Goal: Task Accomplishment & Management: Complete application form

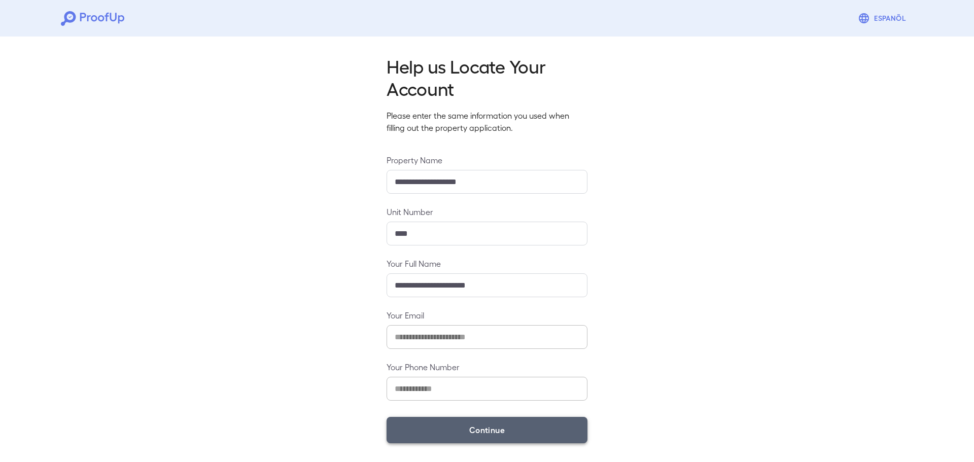
click at [538, 438] on button "Continue" at bounding box center [487, 430] width 201 height 26
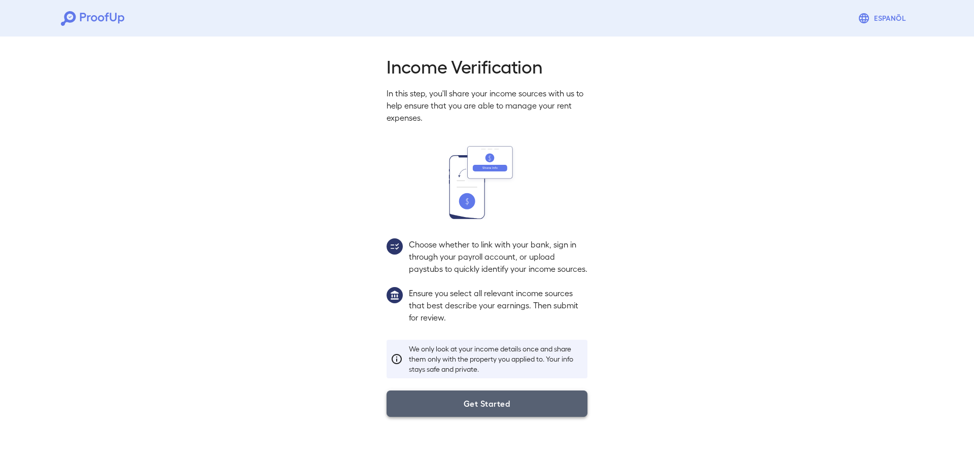
click at [489, 413] on button "Get Started" at bounding box center [487, 404] width 201 height 26
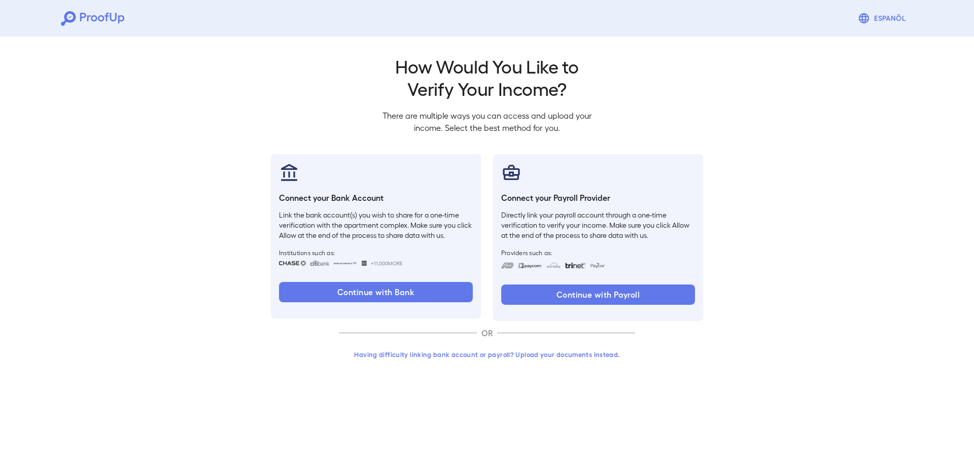
click at [462, 353] on button "Having difficulty linking bank account or payroll? Upload your documents instea…" at bounding box center [487, 355] width 296 height 18
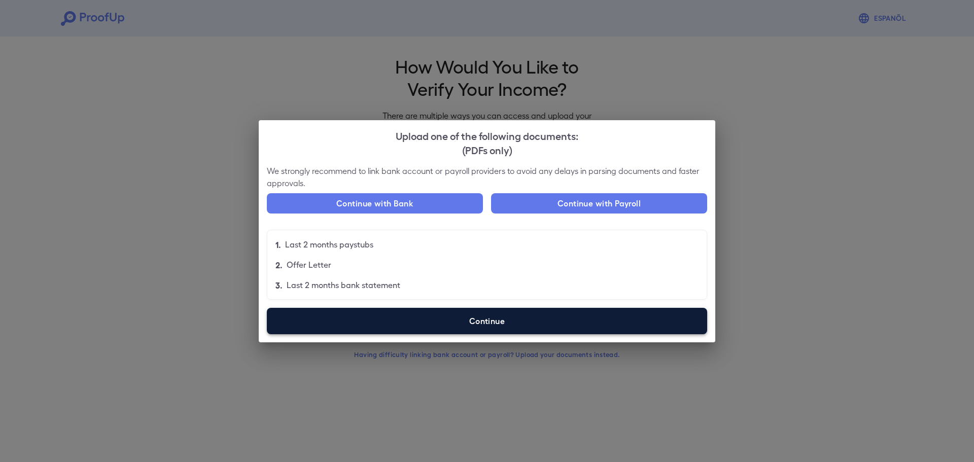
click at [450, 316] on label "Continue" at bounding box center [487, 321] width 440 height 26
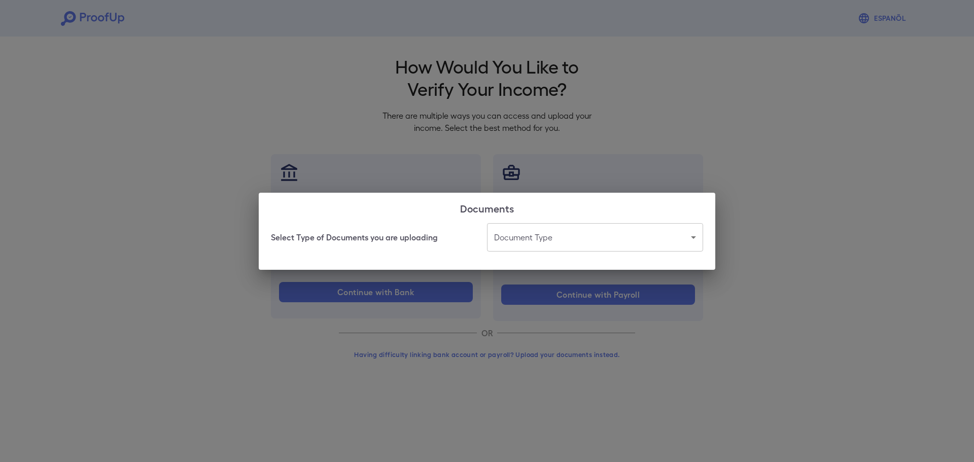
click at [582, 229] on body "Espanõl Go back How Would You Like to Verify Your Income? There are multiple wa…" at bounding box center [487, 194] width 974 height 388
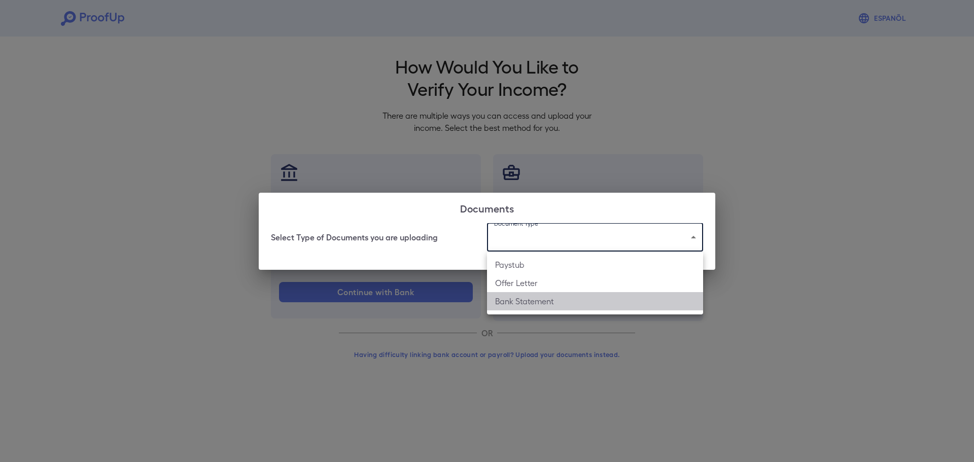
click at [524, 299] on li "Bank Statement" at bounding box center [595, 301] width 216 height 18
type input "**********"
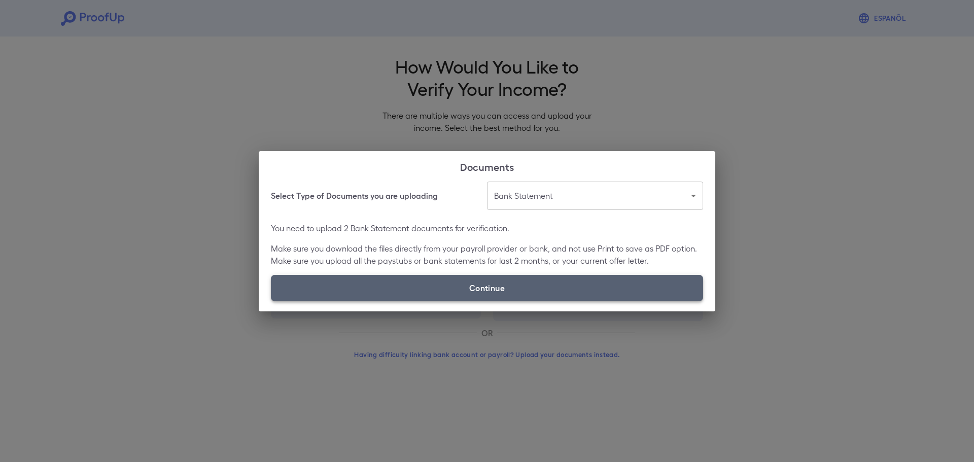
click at [513, 295] on label "Continue" at bounding box center [487, 288] width 432 height 26
click at [271, 301] on input "Continue" at bounding box center [271, 301] width 1 height 1
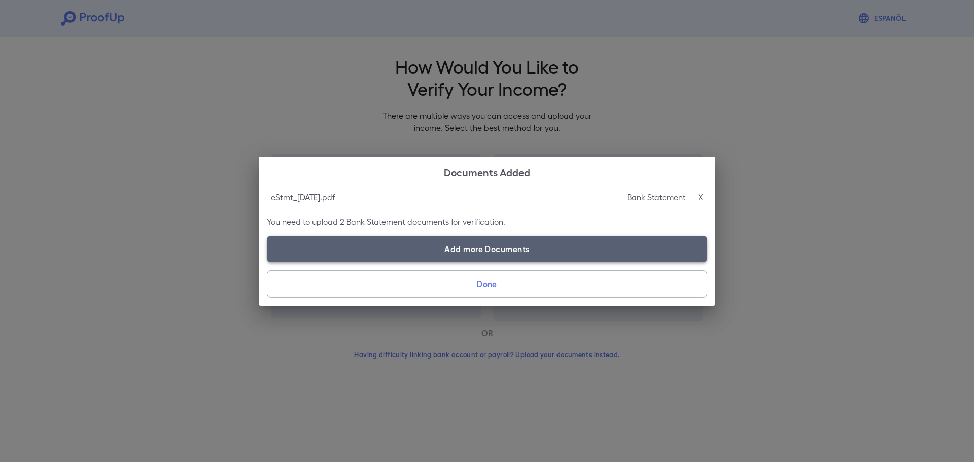
click at [516, 256] on label "Add more Documents" at bounding box center [487, 249] width 440 height 26
click at [267, 262] on input "Add more Documents" at bounding box center [267, 262] width 1 height 1
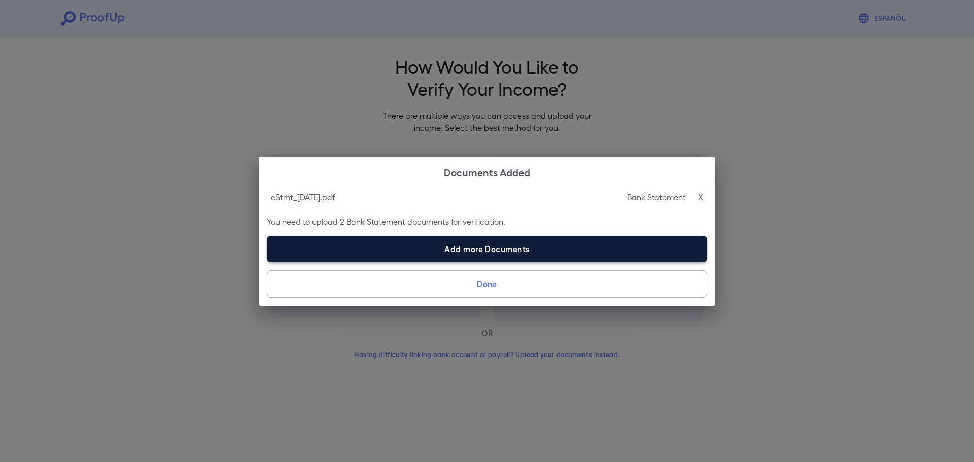
type input "**********"
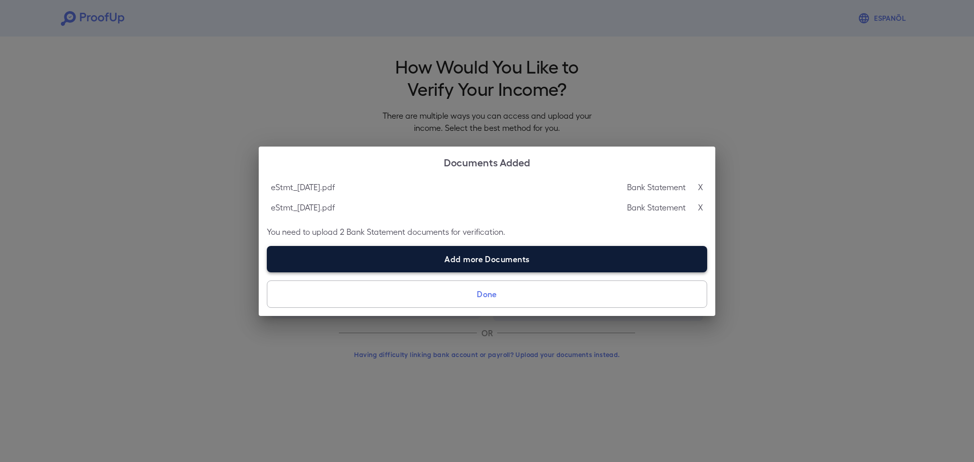
click at [563, 256] on label "Add more Documents" at bounding box center [487, 259] width 440 height 26
click at [267, 272] on input "Add more Documents" at bounding box center [267, 272] width 1 height 1
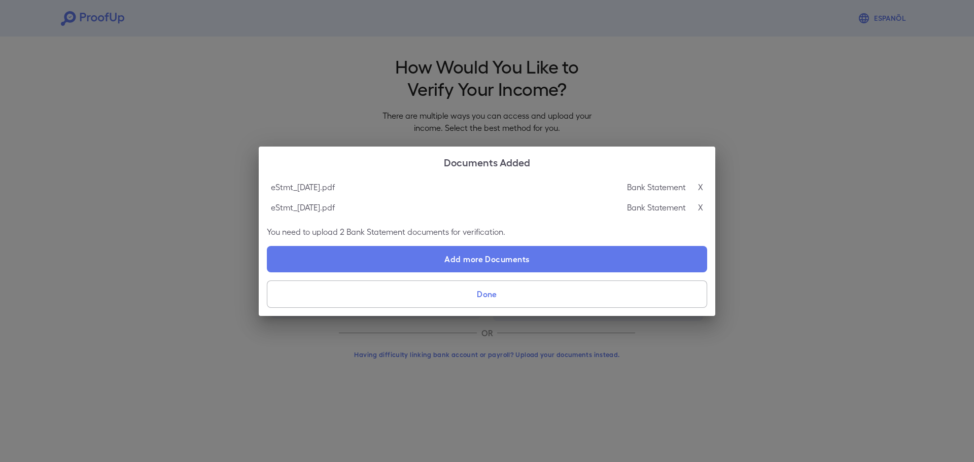
click at [474, 301] on button "Done" at bounding box center [487, 294] width 440 height 27
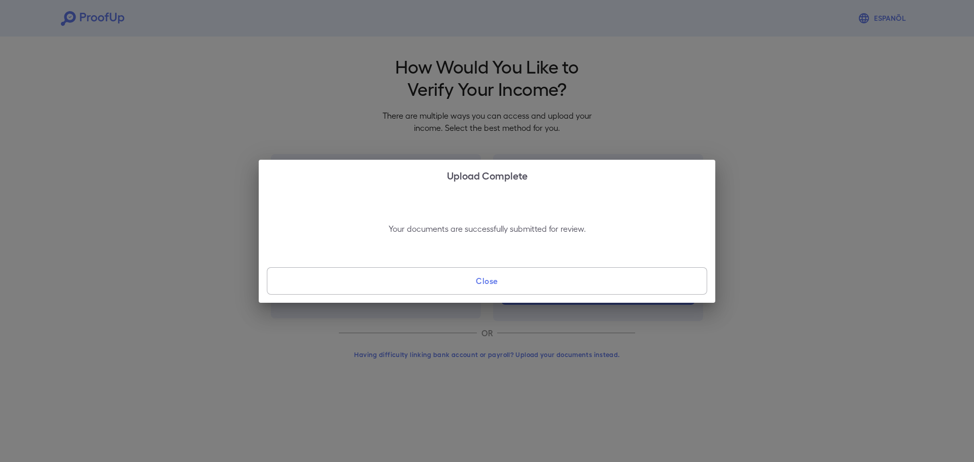
click at [476, 282] on button "Close" at bounding box center [487, 280] width 440 height 27
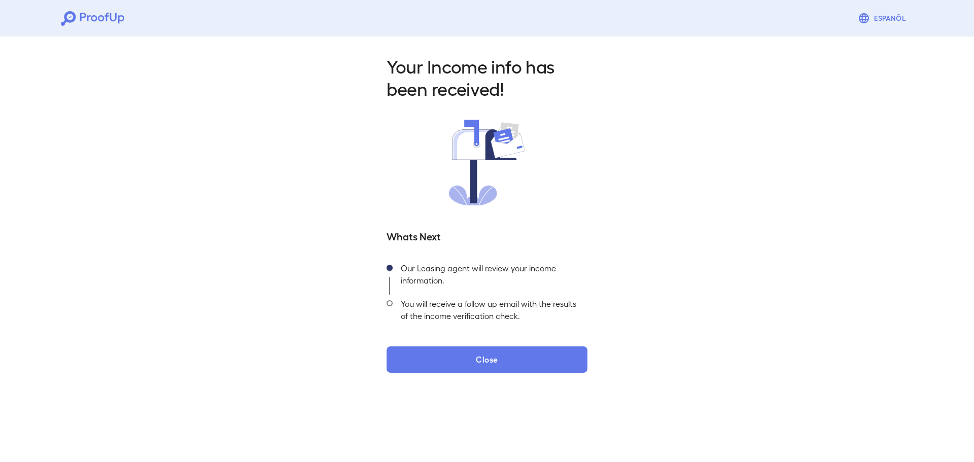
click at [483, 344] on div "Your Income info has been received! Whats Next Our Leasing agent will review yo…" at bounding box center [486, 214] width 225 height 318
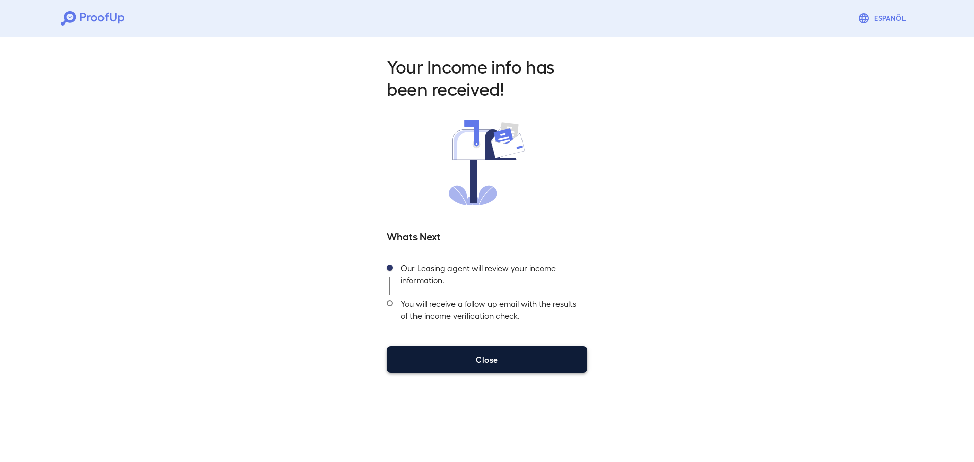
click at [486, 366] on button "Close" at bounding box center [487, 360] width 201 height 26
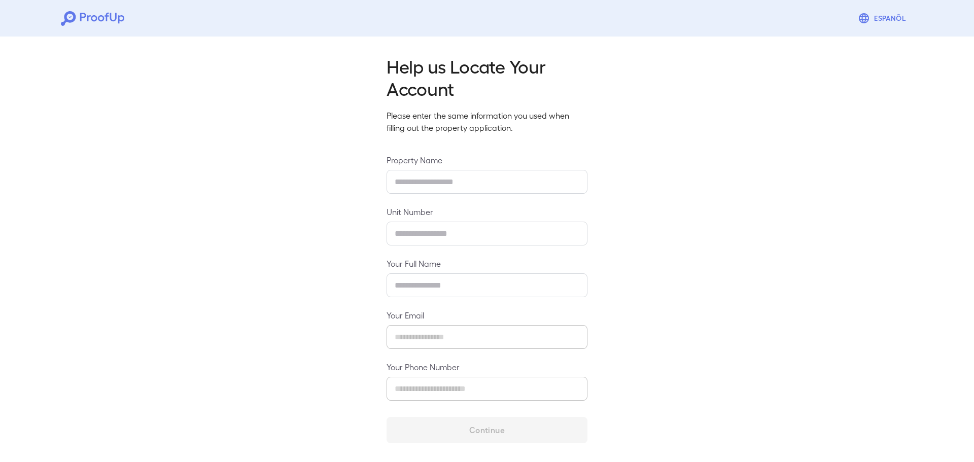
type input "**********"
type input "****"
type input "**********"
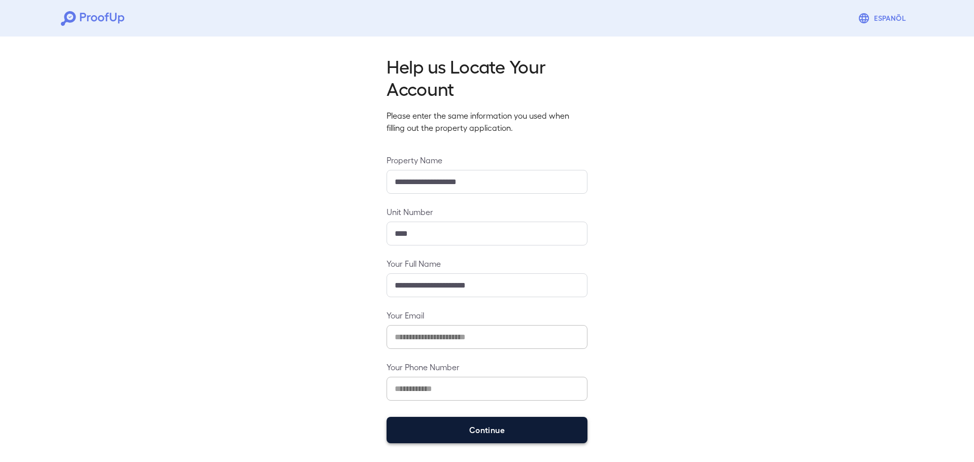
click at [485, 438] on button "Continue" at bounding box center [487, 430] width 201 height 26
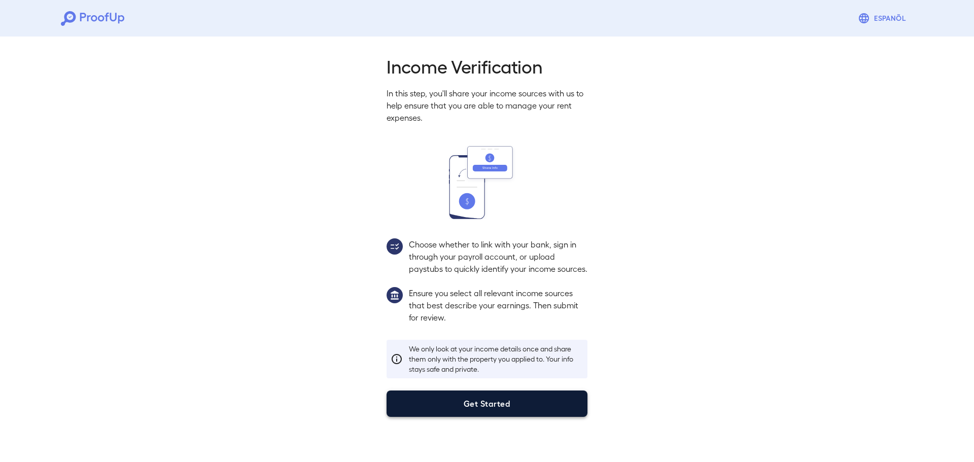
click at [502, 408] on button "Get Started" at bounding box center [487, 404] width 201 height 26
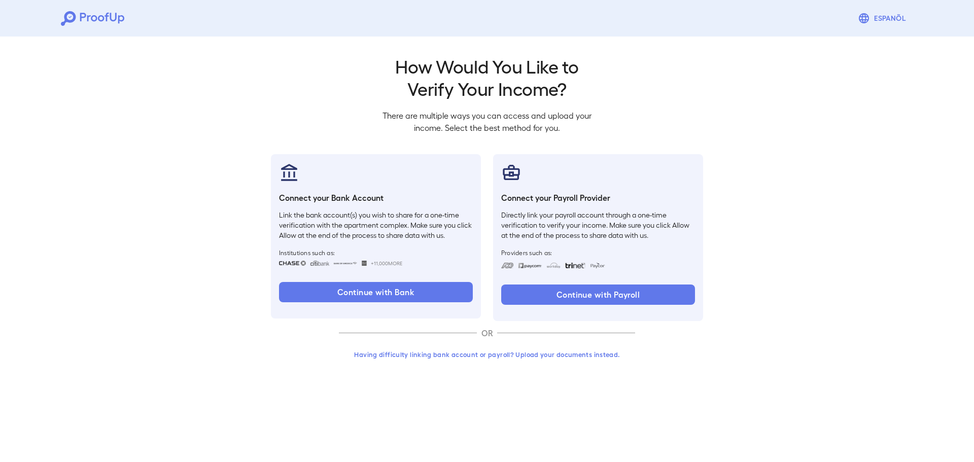
click at [498, 357] on button "Having difficulty linking bank account or payroll? Upload your documents instea…" at bounding box center [487, 355] width 296 height 18
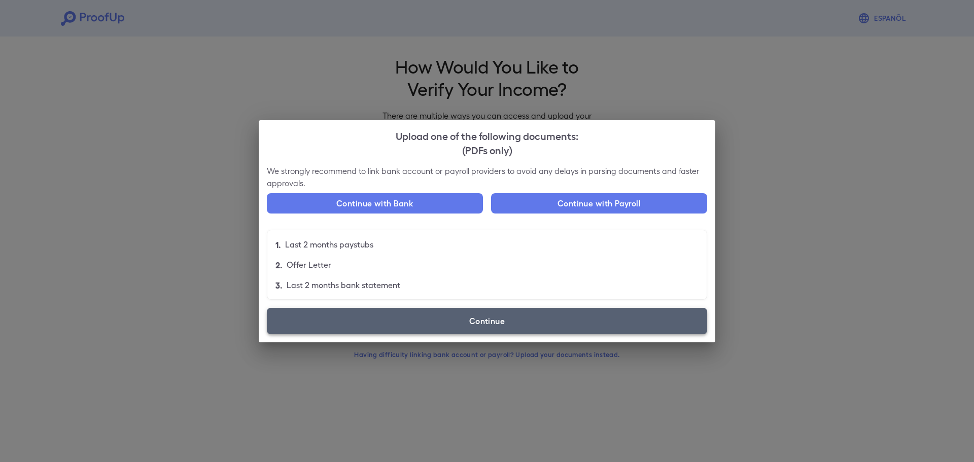
click at [426, 326] on label "Continue" at bounding box center [487, 321] width 440 height 26
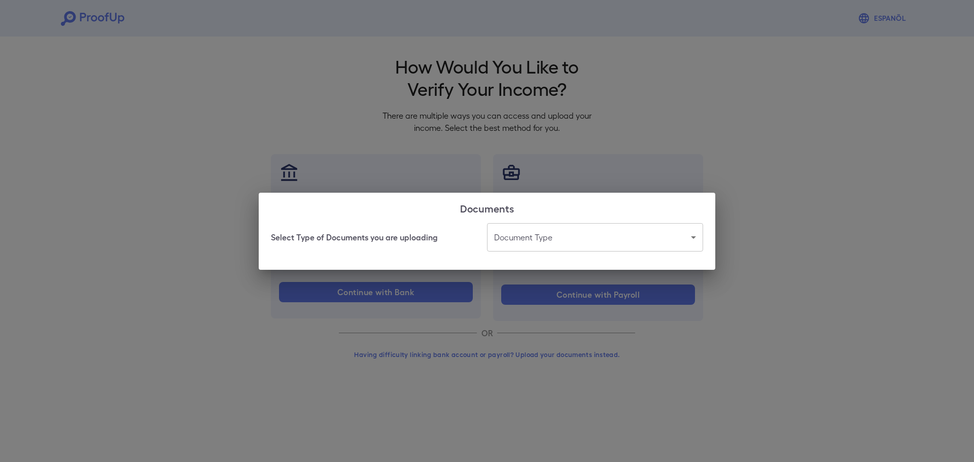
click at [507, 234] on body "Espanõl Go back How Would You Like to Verify Your Income? There are multiple wa…" at bounding box center [487, 194] width 974 height 388
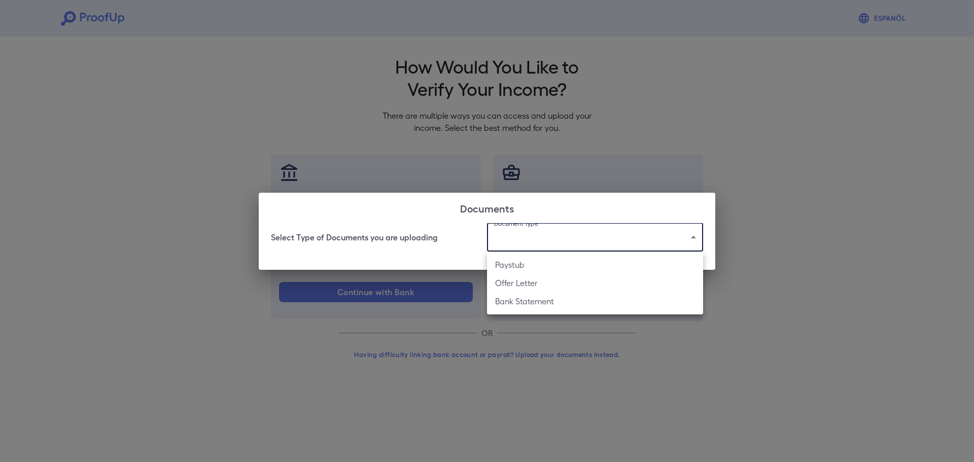
click at [520, 305] on li "Bank Statement" at bounding box center [595, 301] width 216 height 18
type input "**********"
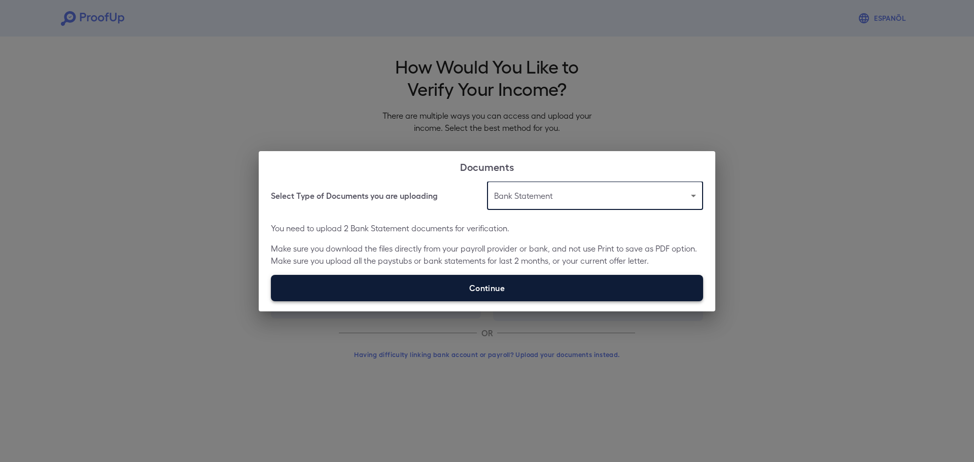
click at [474, 277] on label "Continue" at bounding box center [487, 288] width 432 height 26
click at [271, 301] on input "Continue" at bounding box center [271, 301] width 1 height 1
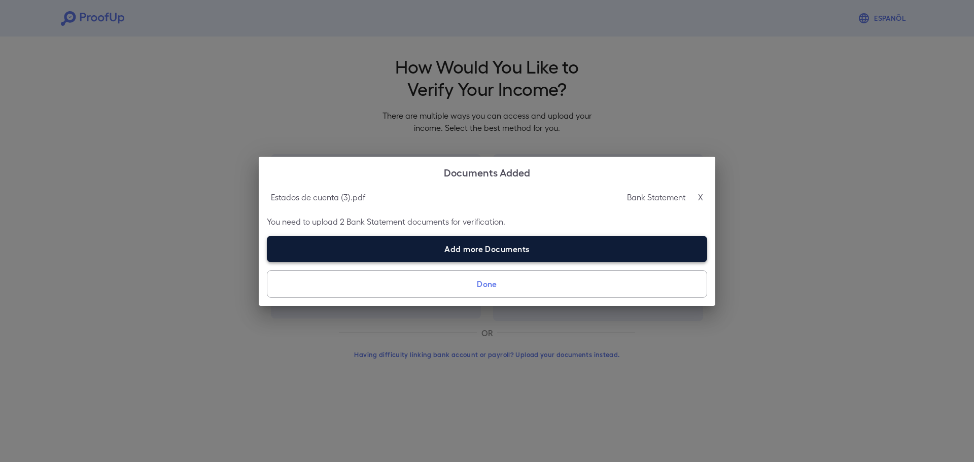
click at [495, 252] on label "Add more Documents" at bounding box center [487, 249] width 440 height 26
click at [267, 262] on input "Add more Documents" at bounding box center [267, 262] width 1 height 1
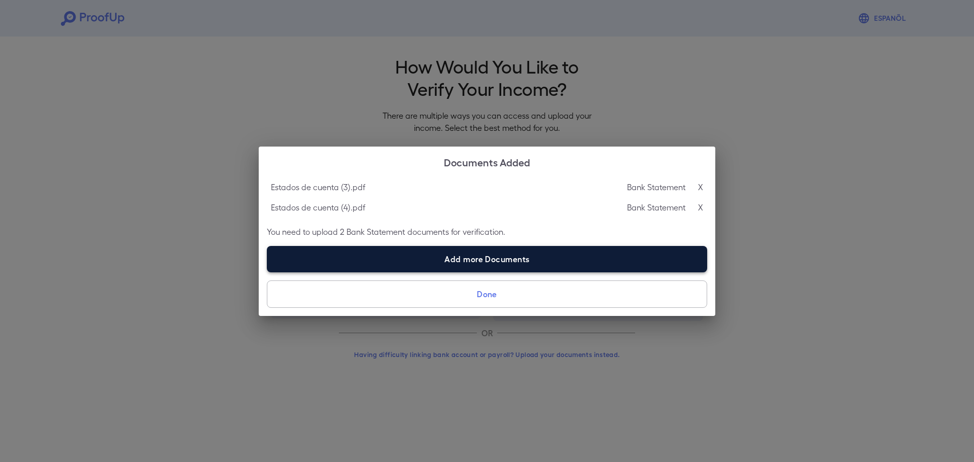
click at [422, 263] on label "Add more Documents" at bounding box center [487, 259] width 440 height 26
click at [267, 272] on input "Add more Documents" at bounding box center [267, 272] width 1 height 1
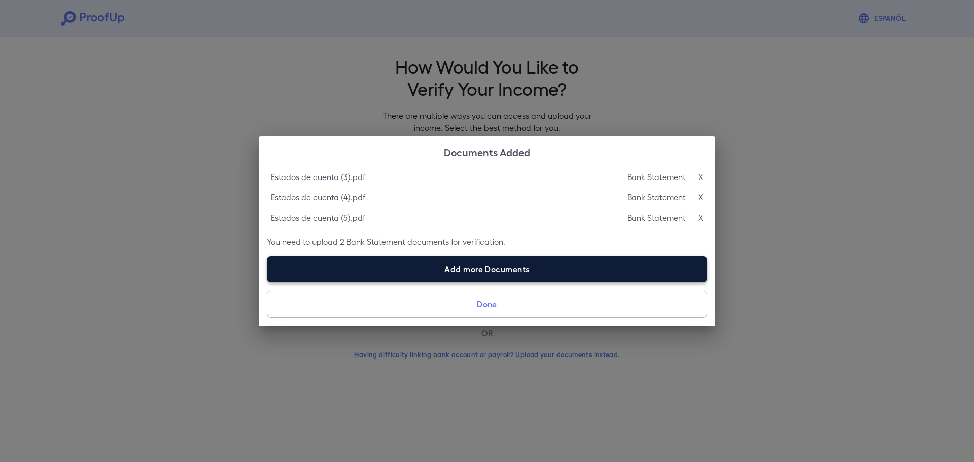
click at [448, 273] on label "Add more Documents" at bounding box center [487, 269] width 440 height 26
click at [267, 282] on input "Add more Documents" at bounding box center [267, 282] width 1 height 1
type input "**********"
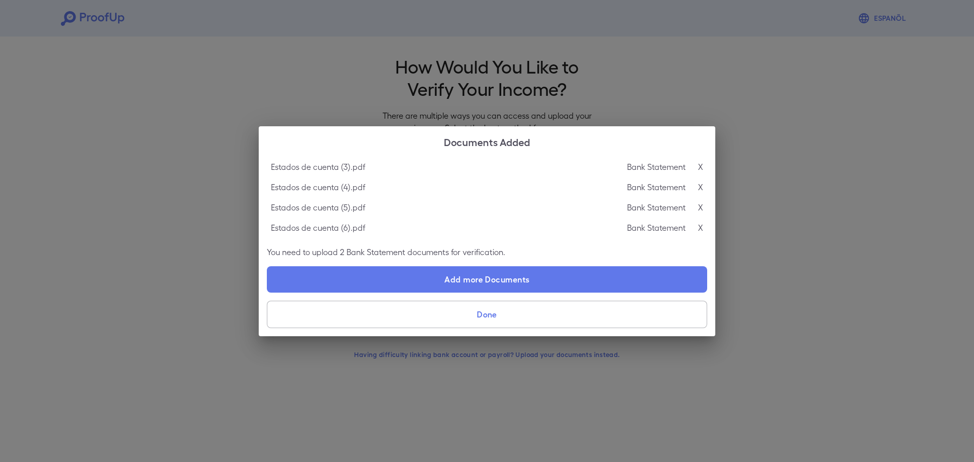
click at [529, 317] on button "Done" at bounding box center [487, 314] width 440 height 27
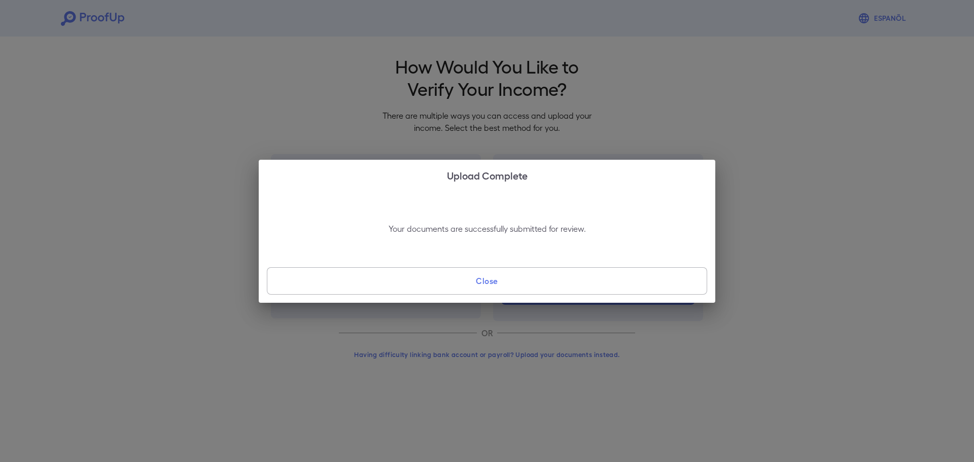
click at [537, 272] on button "Close" at bounding box center [487, 280] width 440 height 27
